Goal: Find specific page/section: Find specific page/section

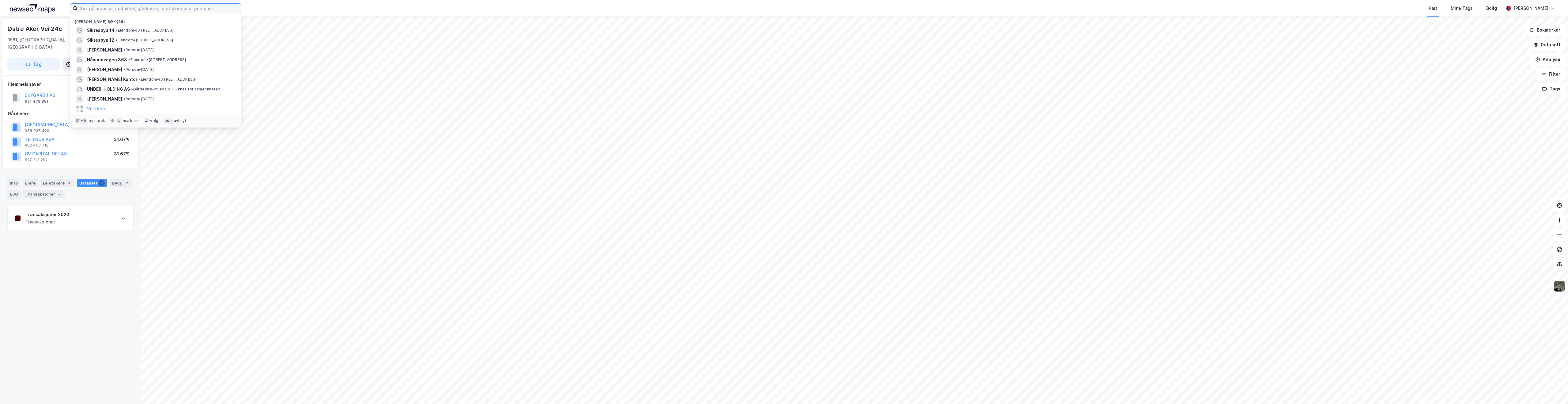
click at [137, 5] on input at bounding box center [160, 8] width 164 height 9
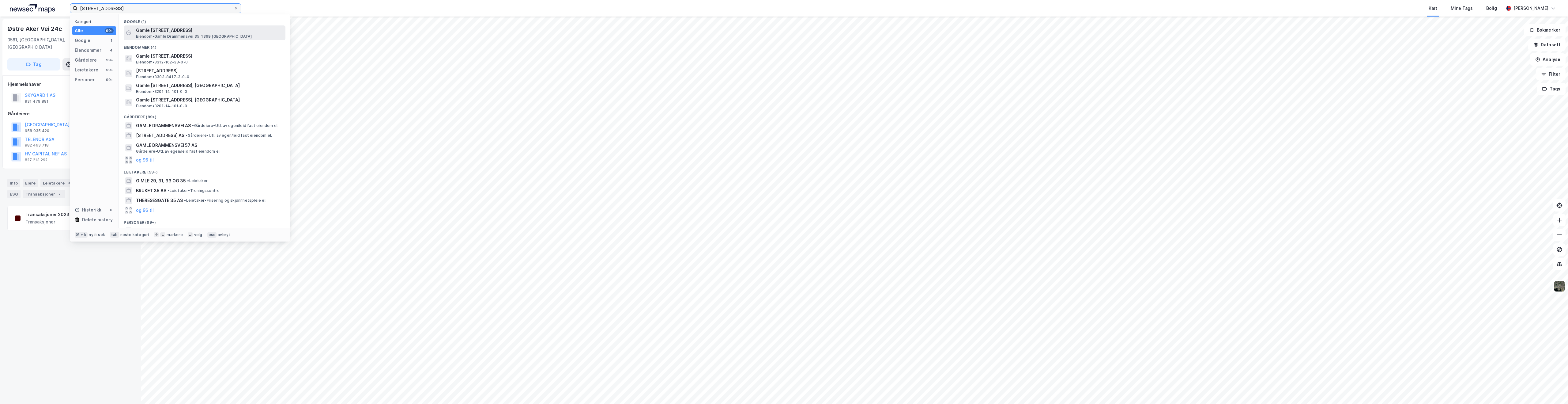
type input "[STREET_ADDRESS]"
click at [168, 28] on span "Gamle [STREET_ADDRESS]" at bounding box center [209, 30] width 147 height 7
